Goal: Task Accomplishment & Management: Use online tool/utility

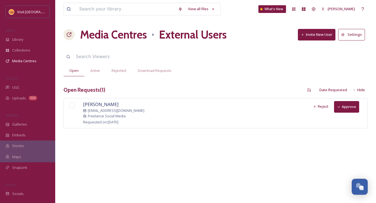
click at [149, 112] on div "[PERSON_NAME] [EMAIL_ADDRESS][DOMAIN_NAME] Freelance Social Media Requested on:…" at bounding box center [215, 113] width 304 height 30
click at [344, 106] on button "Approve" at bounding box center [346, 106] width 25 height 11
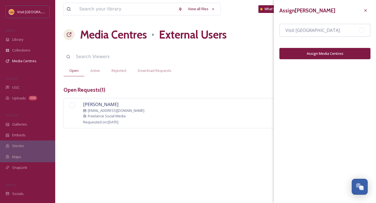
click at [332, 54] on button "Assign Media Centres" at bounding box center [324, 53] width 91 height 11
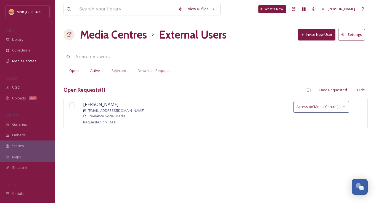
click at [91, 72] on span "Active" at bounding box center [95, 70] width 10 height 5
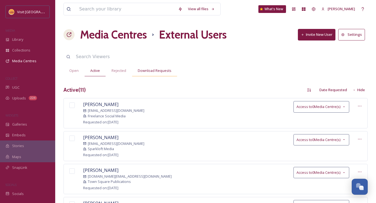
click at [159, 72] on span "Download Requests" at bounding box center [155, 70] width 34 height 5
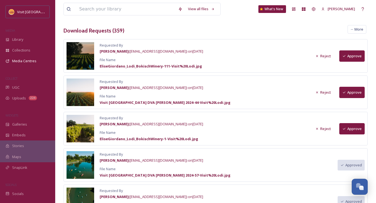
scroll to position [60, 0]
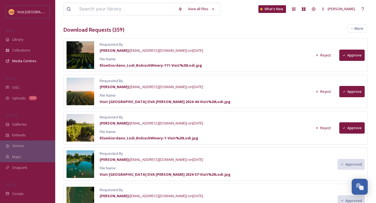
click at [350, 129] on button "Approve" at bounding box center [351, 127] width 25 height 11
click at [353, 91] on button "Approve" at bounding box center [351, 91] width 25 height 11
click at [353, 58] on button "Approve" at bounding box center [351, 55] width 25 height 11
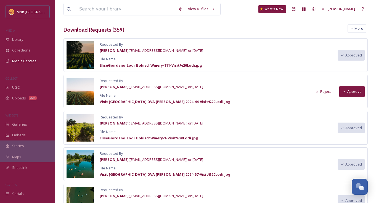
click at [355, 92] on button "Approve" at bounding box center [351, 91] width 25 height 11
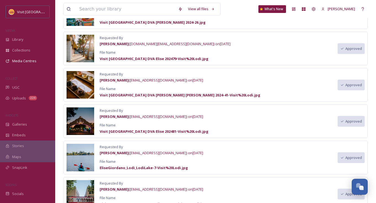
scroll to position [0, 0]
